Goal: Information Seeking & Learning: Learn about a topic

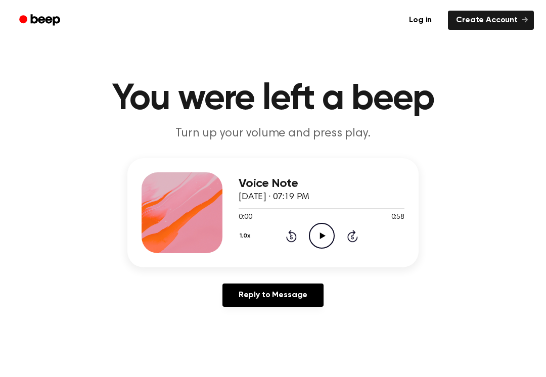
click at [321, 227] on icon "Play Audio" at bounding box center [322, 236] width 26 height 26
click at [366, 255] on div "Voice Note [DATE] · 07:19 PM 0:02 0:58 Your browser does not support the [objec…" at bounding box center [272, 212] width 291 height 109
click at [328, 230] on icon "Pause Audio" at bounding box center [322, 236] width 26 height 26
click at [360, 230] on div "1.0x Rewind 5 seconds Play Audio Skip 5 seconds" at bounding box center [321, 236] width 166 height 26
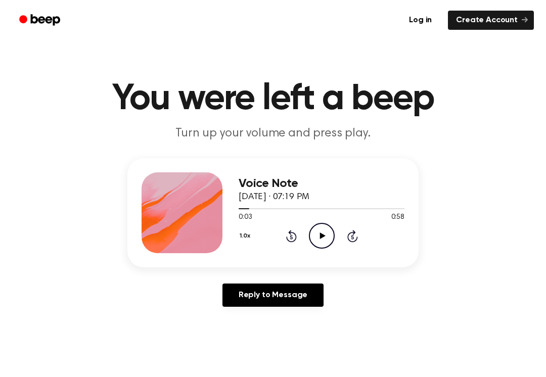
click at [284, 227] on div "1.0x Rewind 5 seconds Play Audio Skip 5 seconds" at bounding box center [321, 236] width 166 height 26
click at [287, 236] on icon "Rewind 5 seconds" at bounding box center [290, 235] width 11 height 13
click at [314, 234] on icon "Play Audio" at bounding box center [322, 236] width 26 height 26
click at [324, 234] on icon "Pause Audio" at bounding box center [322, 236] width 26 height 26
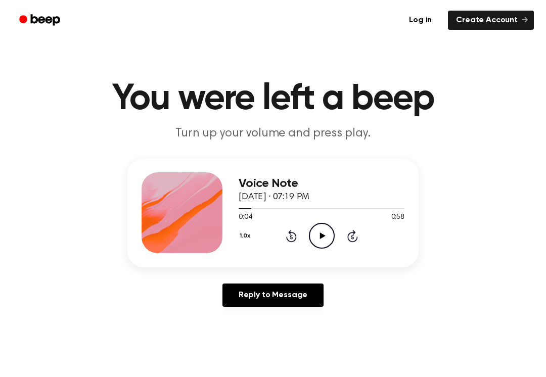
click at [295, 237] on icon at bounding box center [291, 236] width 11 height 12
click at [327, 232] on icon "Play Audio" at bounding box center [322, 236] width 26 height 26
click at [455, 305] on div "Voice Note [DATE] · 07:19 PM 0:00 0:58 Your browser does not support the [objec…" at bounding box center [272, 236] width 521 height 157
click at [328, 249] on div "Voice Note [DATE] · 07:19 PM 0:07 0:58 Your browser does not support the [objec…" at bounding box center [321, 212] width 166 height 81
click at [324, 234] on icon "Pause Audio" at bounding box center [322, 236] width 26 height 26
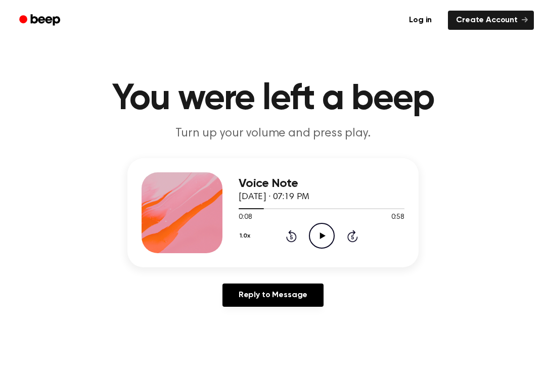
click at [292, 240] on icon "Rewind 5 seconds" at bounding box center [290, 235] width 11 height 13
click at [294, 235] on icon "Rewind 5 seconds" at bounding box center [290, 235] width 11 height 13
